Goal: Transaction & Acquisition: Book appointment/travel/reservation

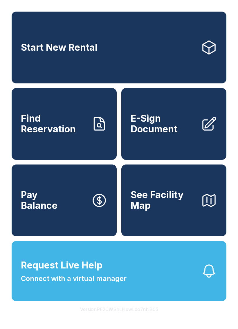
click at [83, 115] on link "Find Reservation" at bounding box center [64, 124] width 105 height 72
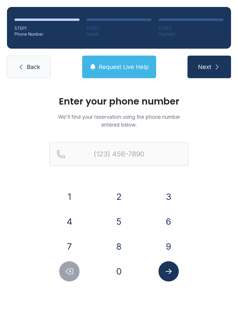
click at [173, 246] on button "9" at bounding box center [168, 247] width 20 height 20
click at [78, 217] on button "4" at bounding box center [69, 222] width 20 height 20
click at [126, 252] on button "8" at bounding box center [119, 247] width 20 height 20
click at [128, 196] on button "2" at bounding box center [119, 197] width 20 height 20
click at [122, 271] on button "0" at bounding box center [119, 271] width 20 height 20
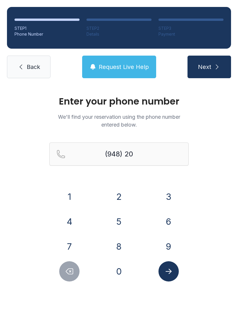
click at [128, 189] on div "2" at bounding box center [119, 197] width 40 height 20
click at [121, 195] on button "2" at bounding box center [119, 197] width 20 height 20
click at [121, 246] on button "8" at bounding box center [119, 247] width 20 height 20
click at [79, 211] on div "1 2 3 4 5 6 7 8 9 0" at bounding box center [118, 234] width 139 height 95
click at [72, 216] on button "4" at bounding box center [69, 222] width 20 height 20
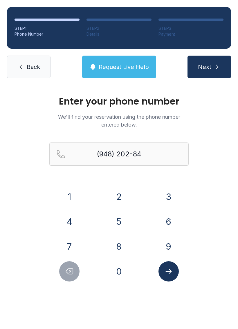
click at [118, 243] on button "8" at bounding box center [119, 247] width 20 height 20
click at [72, 220] on button "4" at bounding box center [69, 222] width 20 height 20
type input "[PHONE_NUMBER]"
click at [168, 274] on icon "Submit lookup form" at bounding box center [168, 271] width 9 height 9
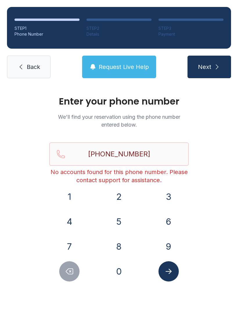
click at [203, 63] on span "Next" at bounding box center [204, 67] width 13 height 8
click at [37, 52] on div "STEP 1 Phone Number STEP 2 Details STEP 3 Payment Back Request Live Help Next" at bounding box center [119, 42] width 238 height 85
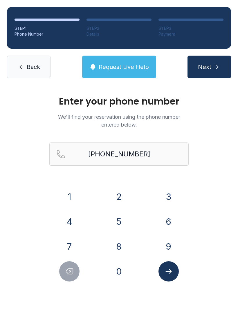
click at [32, 63] on span "Back" at bounding box center [33, 67] width 13 height 8
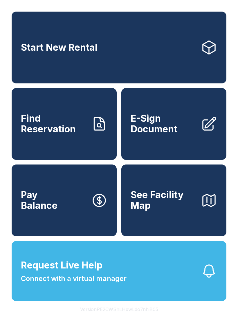
click at [153, 43] on link "Start New Rental" at bounding box center [119, 48] width 214 height 72
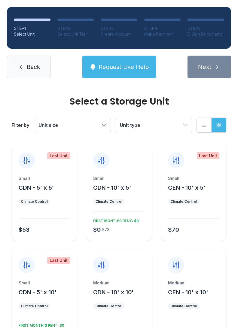
click at [93, 122] on span "Unit size" at bounding box center [69, 125] width 61 height 7
click at [110, 120] on button "Unit size" at bounding box center [72, 125] width 77 height 14
